Goal: Complete application form

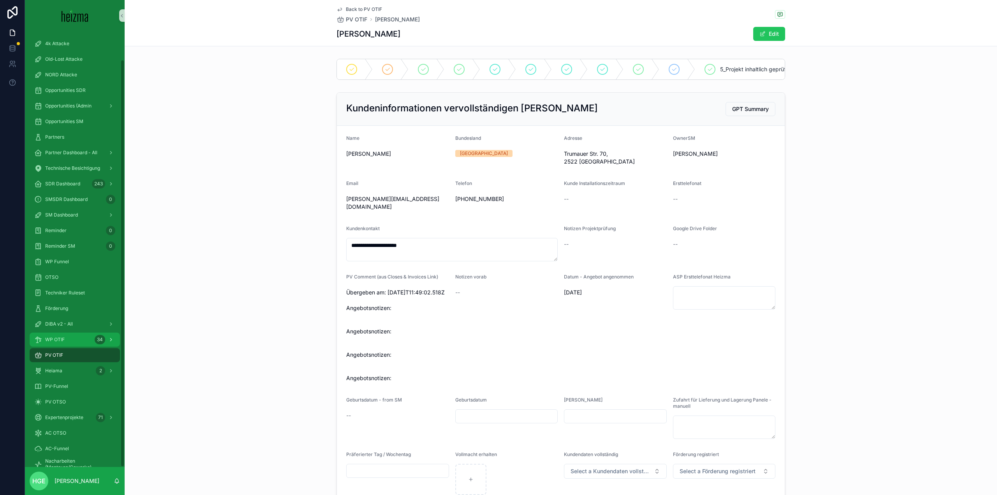
scroll to position [784, 0]
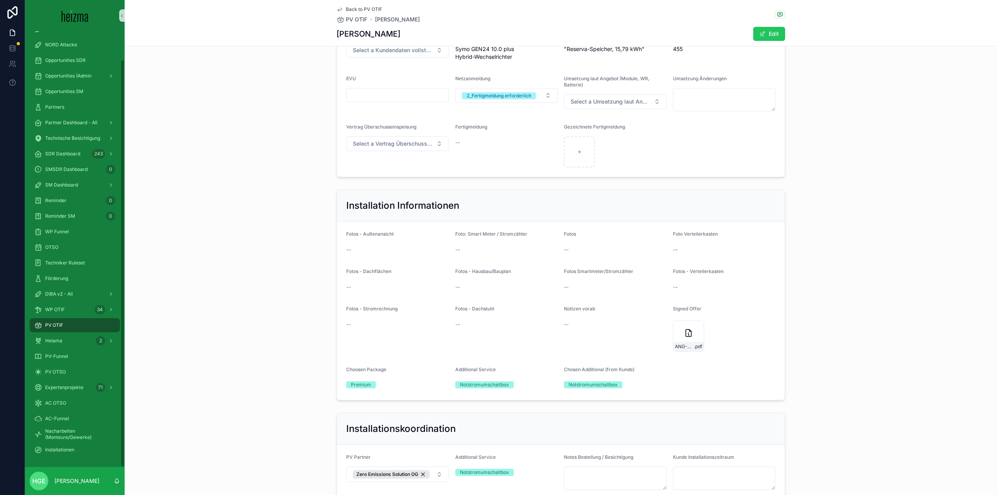
click at [65, 326] on div "PV OTIF" at bounding box center [74, 325] width 81 height 12
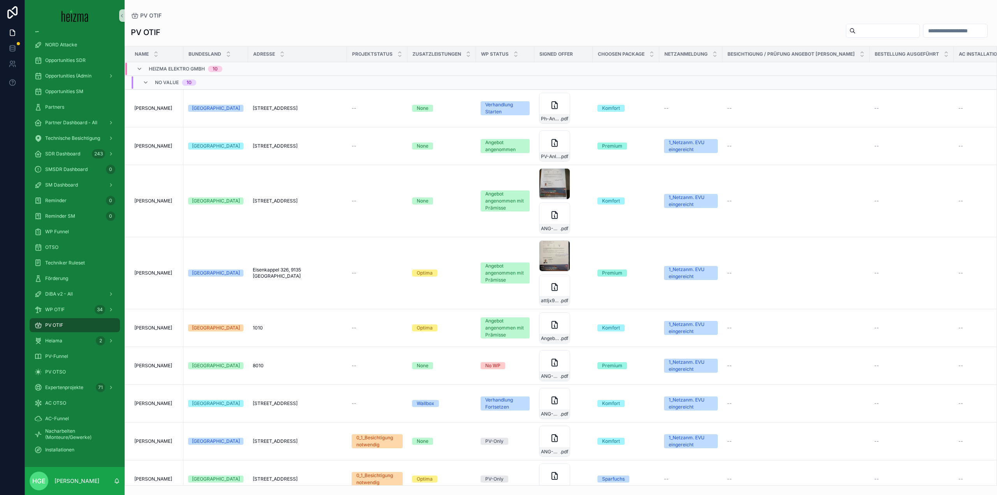
click at [870, 32] on input "scrollable content" at bounding box center [887, 30] width 64 height 11
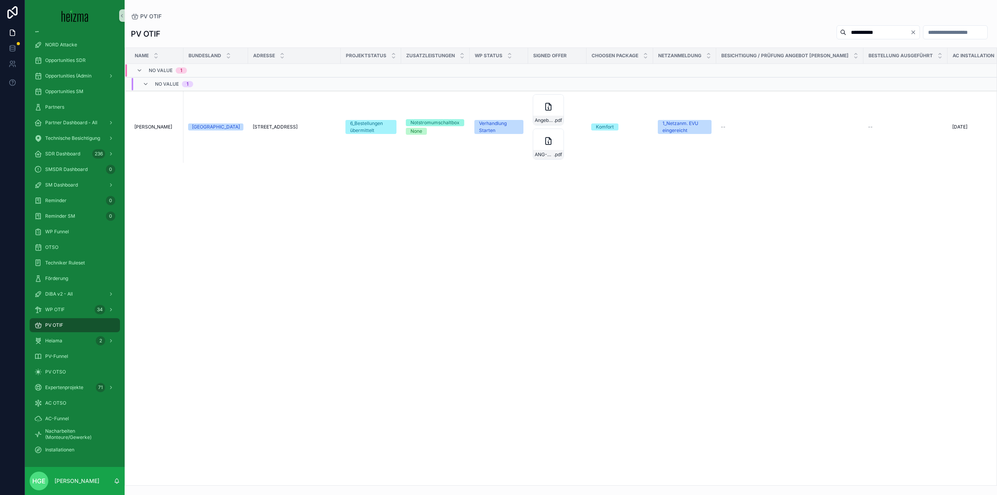
type input "**********"
click at [150, 125] on span "[PERSON_NAME]" at bounding box center [153, 127] width 38 height 6
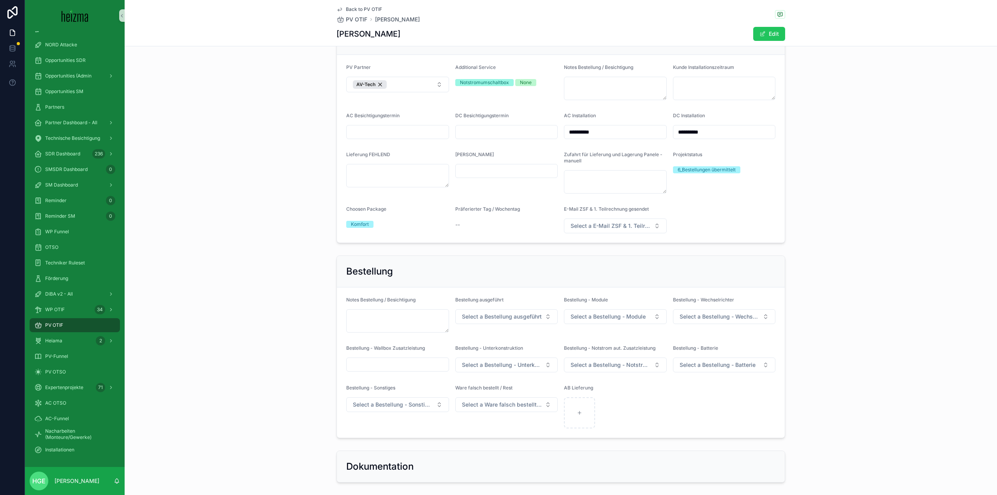
scroll to position [1233, 0]
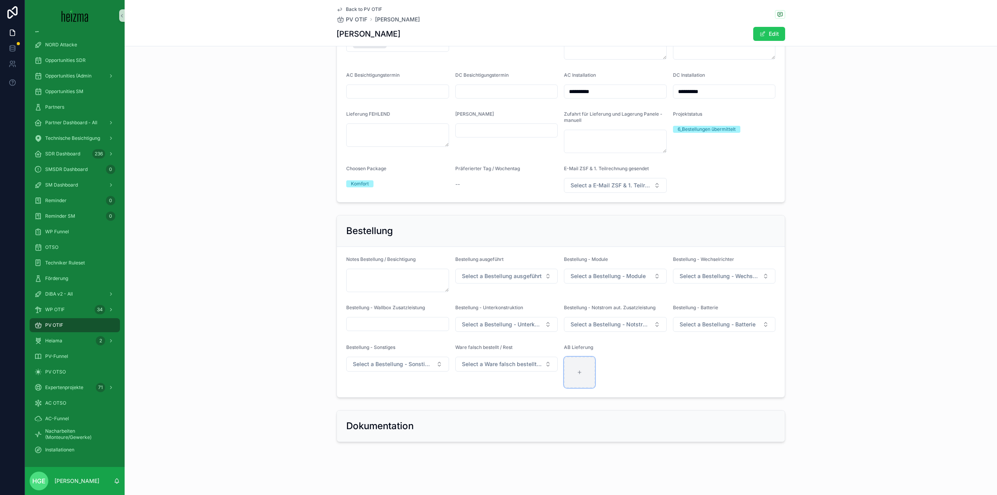
click at [577, 369] on div "scrollable content" at bounding box center [579, 372] width 31 height 31
type input "**********"
click at [515, 277] on span "Select a Bestellung ausgeführt" at bounding box center [502, 276] width 80 height 8
click at [497, 309] on div "ja" at bounding box center [503, 307] width 99 height 12
click at [626, 280] on button "Select a Bestellung - Module" at bounding box center [615, 276] width 103 height 15
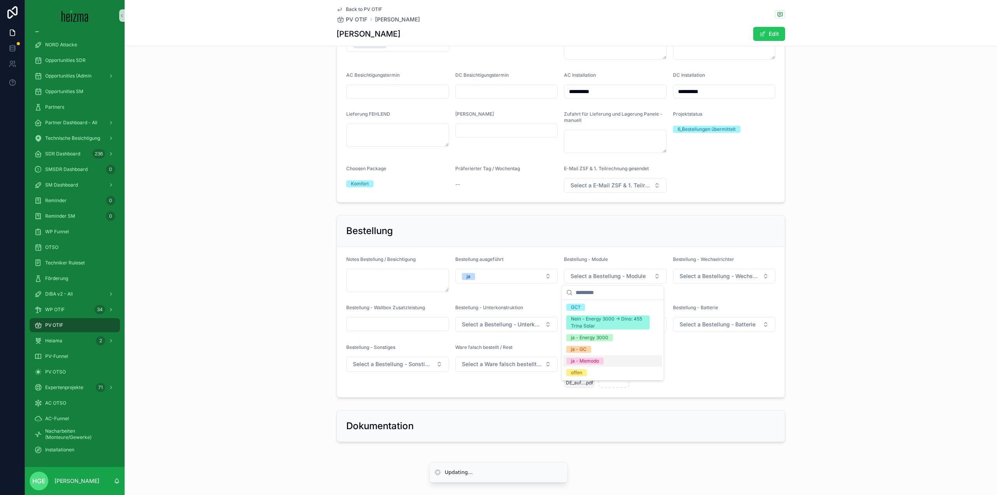
click at [622, 359] on div "ja - Memodo" at bounding box center [612, 361] width 99 height 12
click at [737, 283] on button "Select a Bestellung - Wechselrichter" at bounding box center [724, 276] width 103 height 15
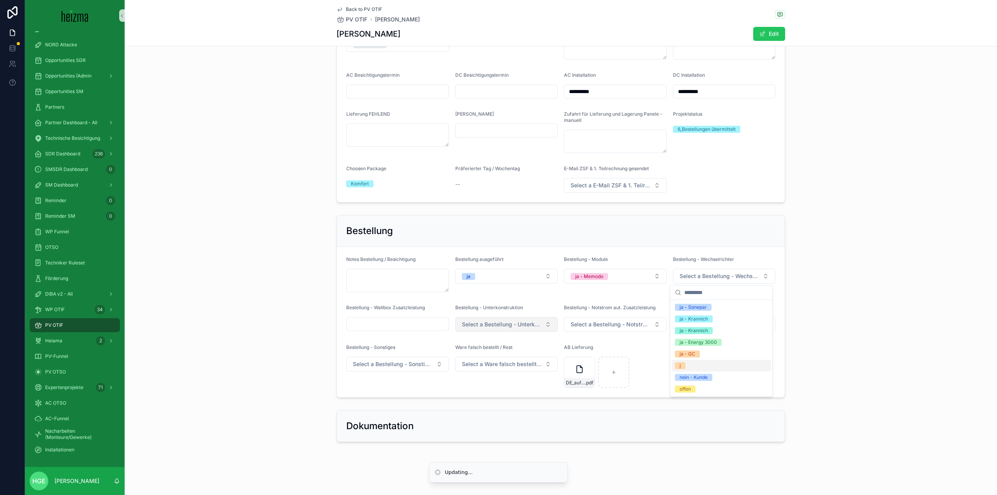
click at [490, 318] on button "Select a Bestellung - Unterkonstruktion" at bounding box center [506, 324] width 103 height 15
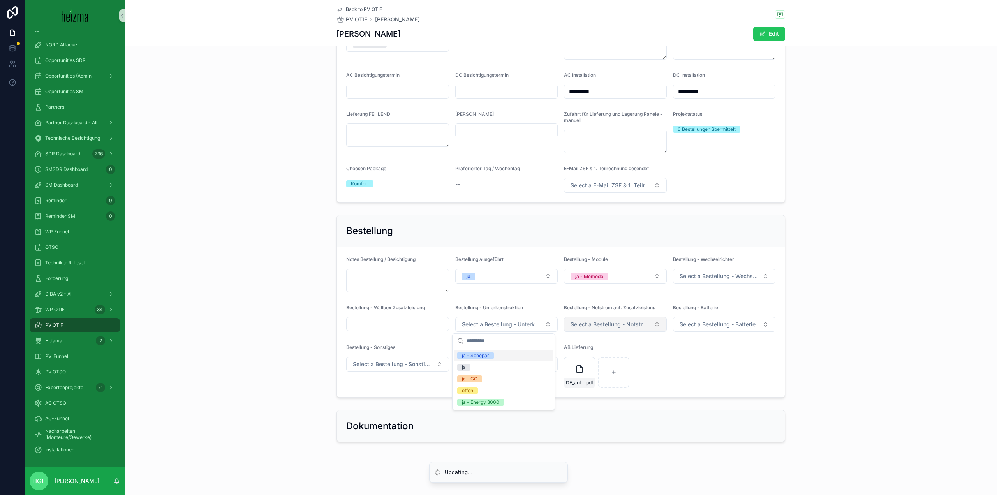
click at [629, 322] on span "Select a Bestellung - Notstrom aut. Zusatzleistung" at bounding box center [610, 324] width 80 height 8
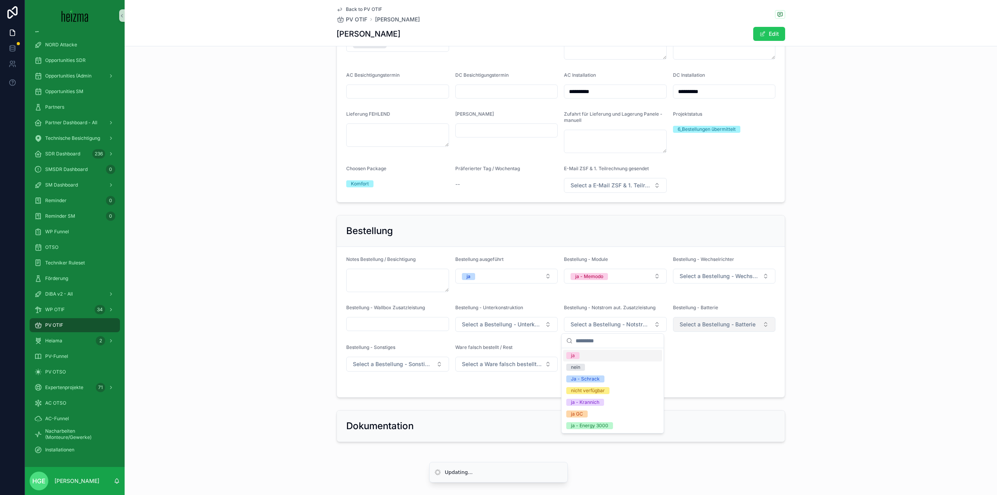
drag, startPoint x: 737, startPoint y: 333, endPoint x: 737, endPoint y: 326, distance: 7.4
click at [737, 333] on form "Notes Bestellung / Besichtigung Bestellung ausgeführt ja Bestellung - Module ja…" at bounding box center [561, 322] width 448 height 150
click at [737, 321] on span "Select a Bestellung - Batterie" at bounding box center [717, 324] width 76 height 8
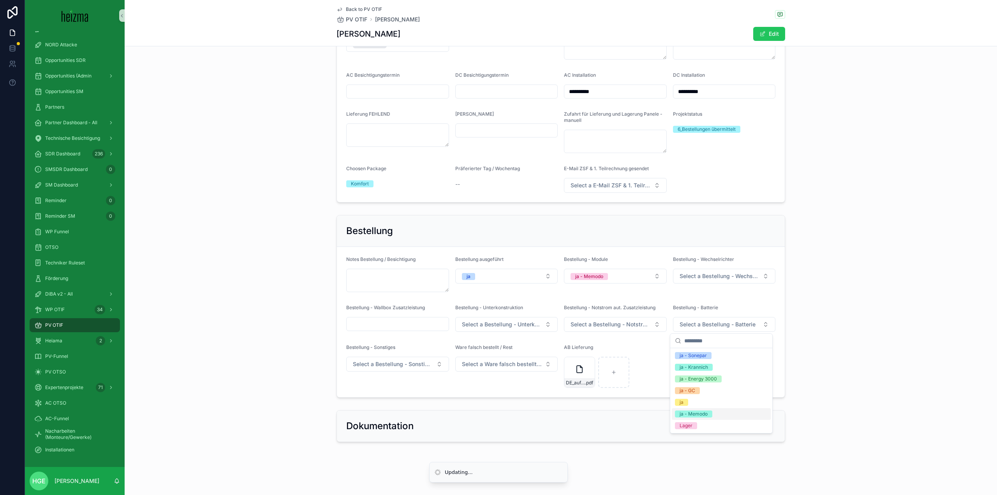
click at [719, 416] on div "ja - Memodo" at bounding box center [721, 414] width 99 height 12
click at [446, 411] on div "Dokumentation" at bounding box center [561, 425] width 448 height 31
click at [286, 352] on div "Bestellung Notes Bestellung / Besichtigung Bestellung ausgeführt ja Bestellung …" at bounding box center [561, 306] width 872 height 189
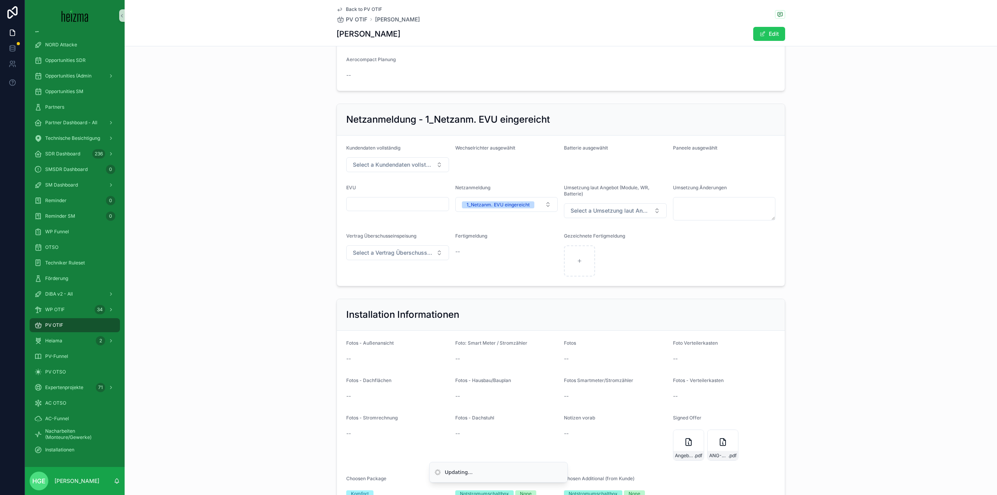
scroll to position [532, 0]
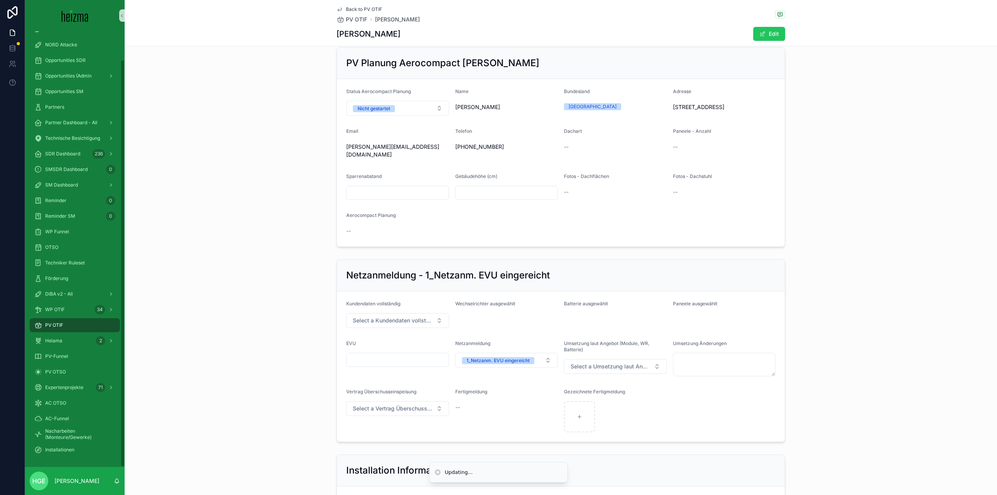
click at [88, 328] on div "PV OTIF" at bounding box center [74, 325] width 81 height 12
